Goal: Information Seeking & Learning: Find specific fact

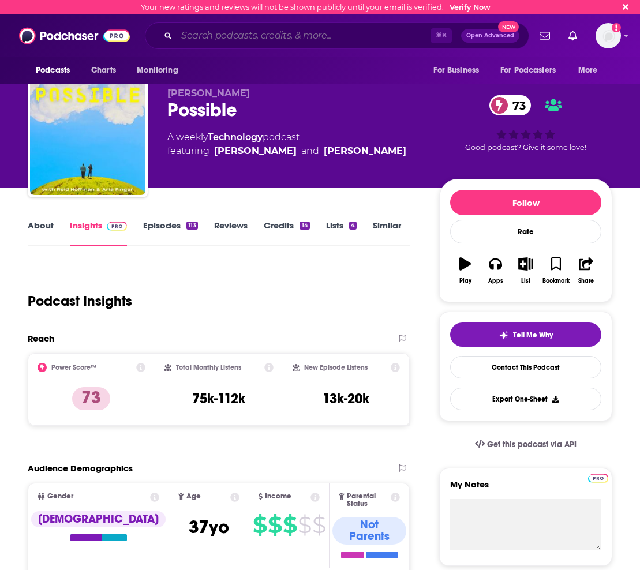
click at [233, 30] on input "Search podcasts, credits, & more..." at bounding box center [304, 36] width 254 height 18
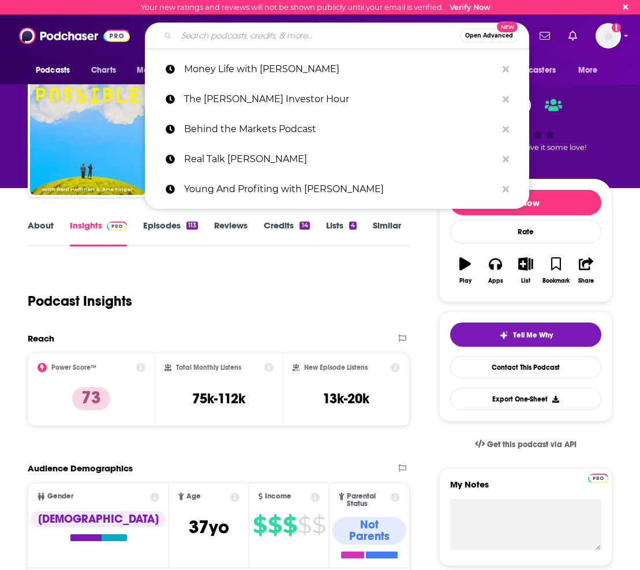
paste input "Politics Talk From All Points of View"
type input "Politics Talk From All Points of View"
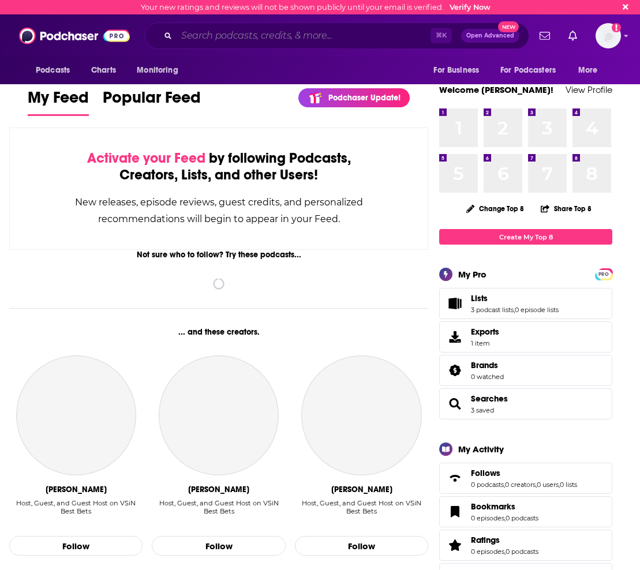
click at [186, 39] on input "Search podcasts, credits, & more..." at bounding box center [304, 36] width 254 height 18
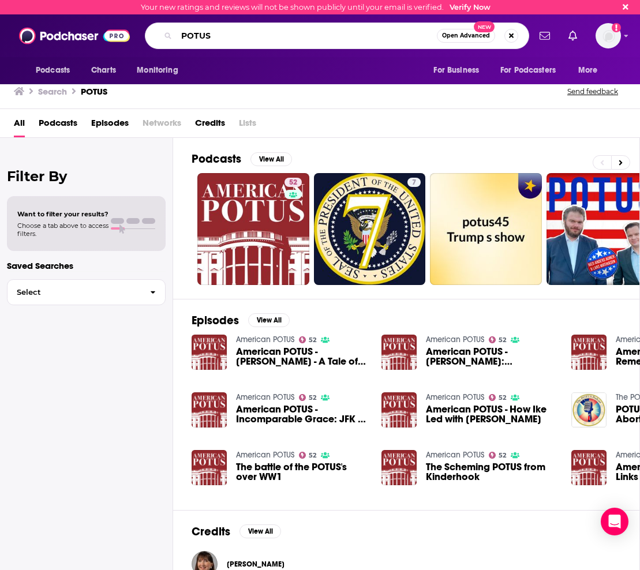
drag, startPoint x: 290, startPoint y: 40, endPoint x: 160, endPoint y: 28, distance: 131.1
click at [160, 28] on div "POTUS Open Advanced New" at bounding box center [337, 36] width 384 height 27
paste input "olitics Talk From All Points of View"
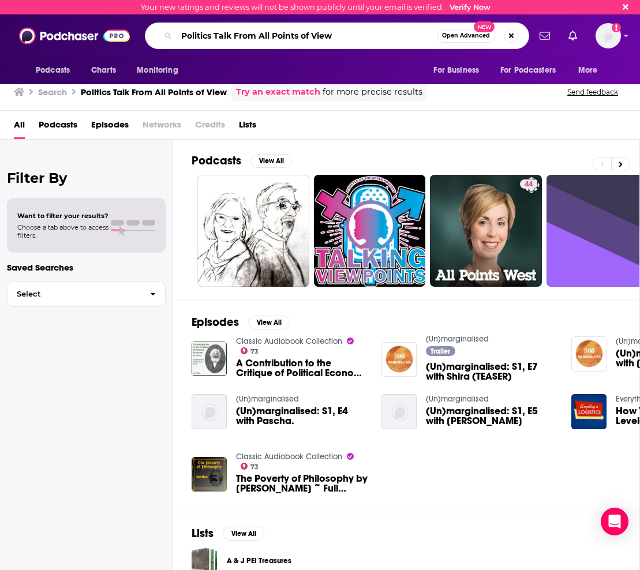
drag, startPoint x: 242, startPoint y: 41, endPoint x: 359, endPoint y: 43, distance: 116.6
click at [242, 41] on input "Politics Talk From All Points of View" at bounding box center [307, 36] width 260 height 18
drag, startPoint x: 319, startPoint y: 35, endPoint x: 170, endPoint y: 27, distance: 148.6
click at [170, 27] on div "Politics Talk From All Points of View Open Advanced New" at bounding box center [337, 36] width 384 height 27
paste input "OTUS"
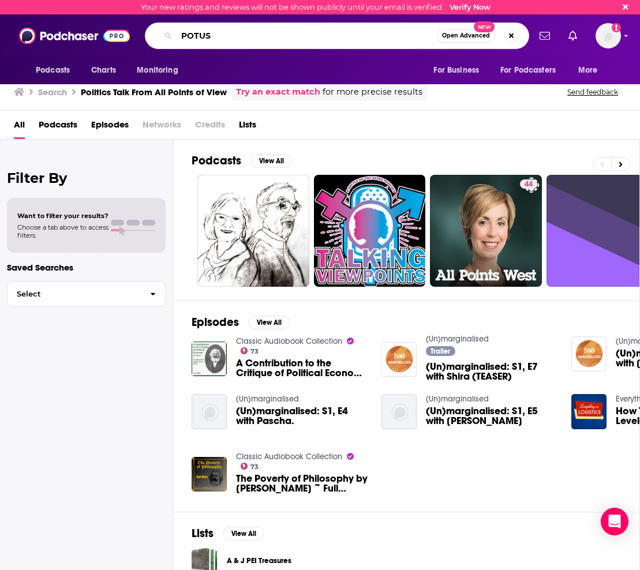
type input "POTUS"
